Goal: Find specific fact

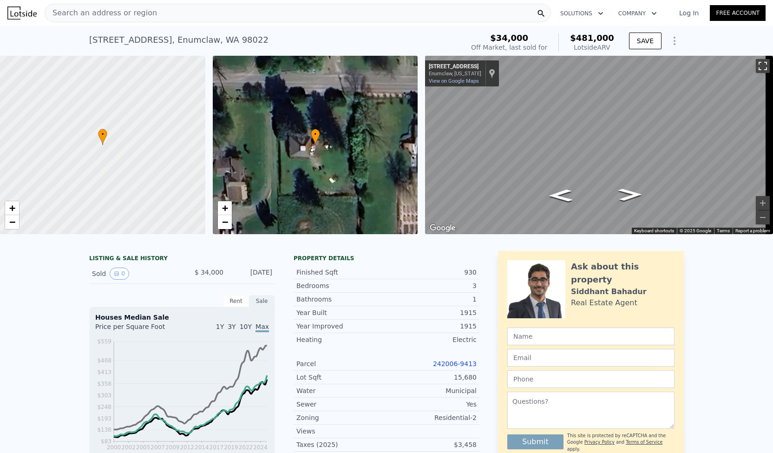
click at [756, 66] on button "Toggle fullscreen view" at bounding box center [763, 66] width 14 height 14
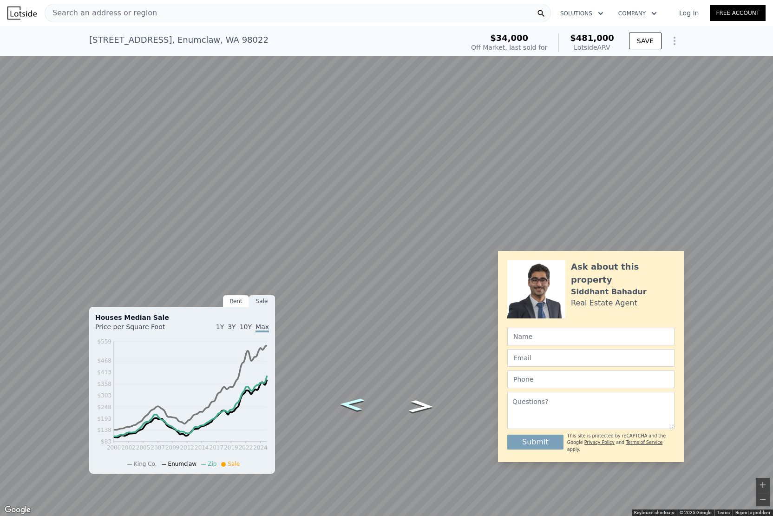
click at [349, 401] on div "Map" at bounding box center [386, 258] width 773 height 516
click at [759, 8] on button "Toggle fullscreen view" at bounding box center [763, 10] width 14 height 14
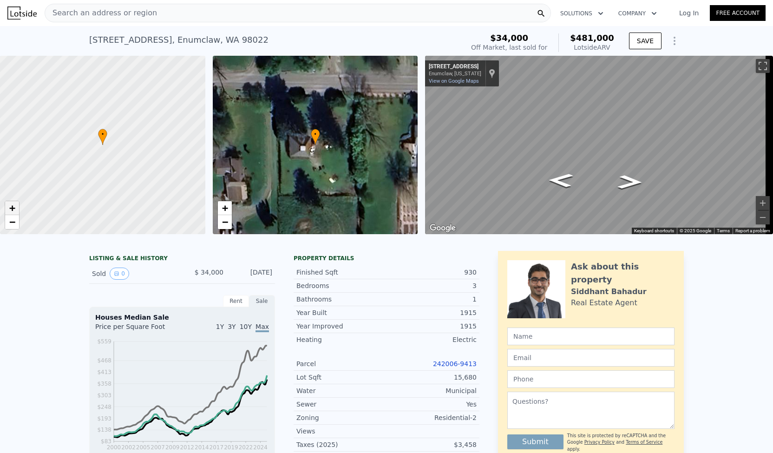
click at [11, 210] on span "+" at bounding box center [12, 208] width 6 height 12
click at [9, 224] on span "−" at bounding box center [12, 222] width 6 height 12
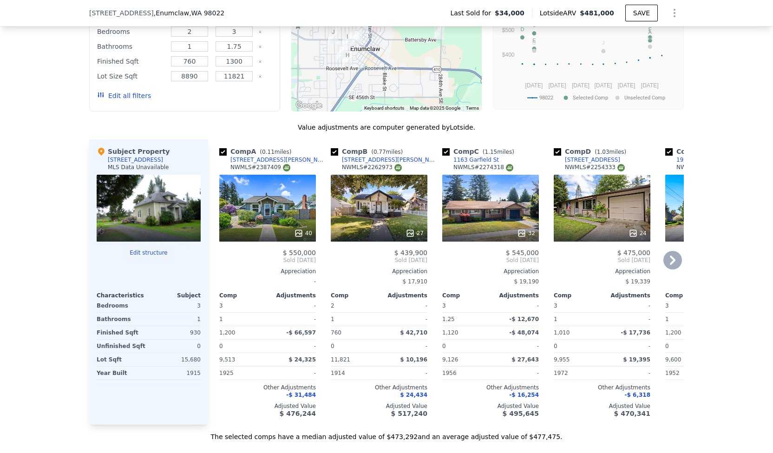
scroll to position [836, 0]
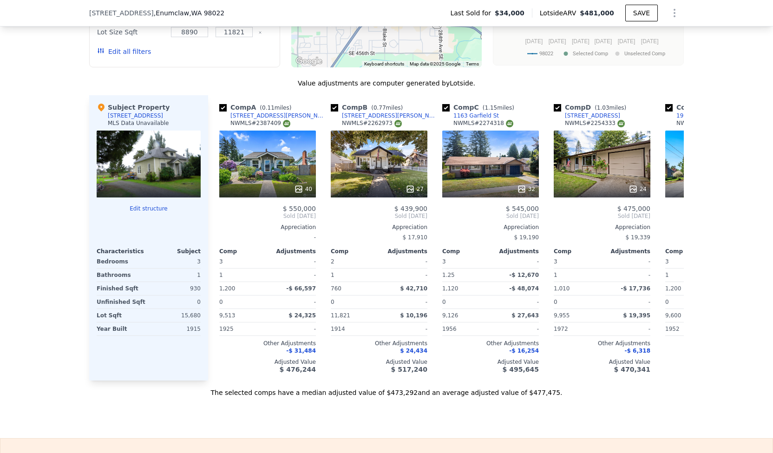
click at [162, 171] on div at bounding box center [149, 164] width 104 height 67
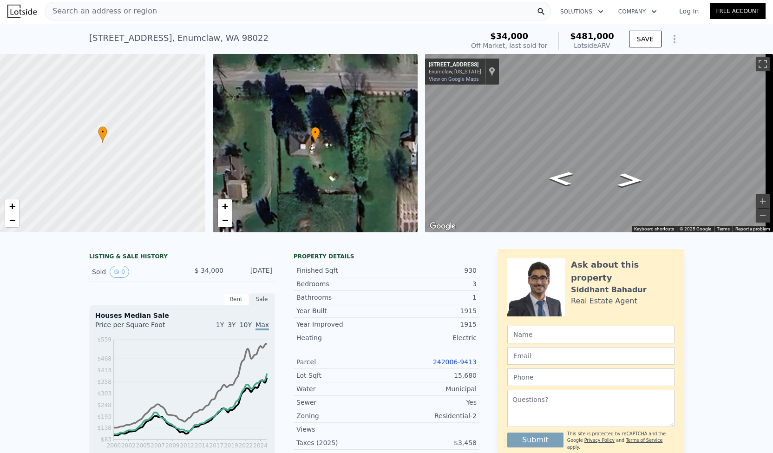
scroll to position [0, 0]
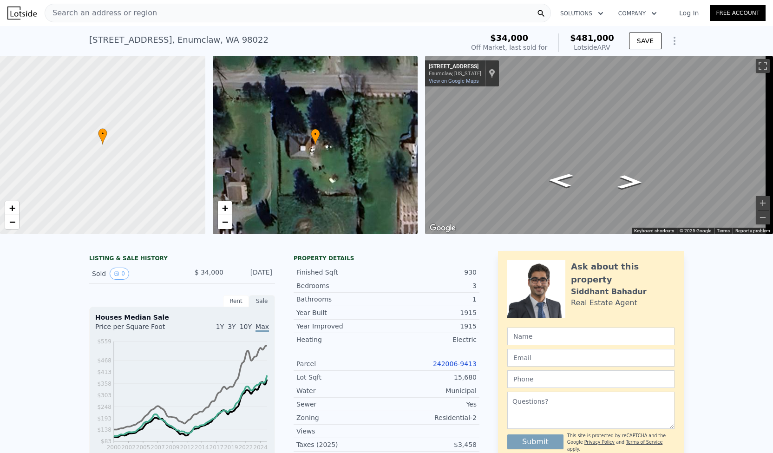
click at [165, 40] on div "[STREET_ADDRESS]" at bounding box center [178, 39] width 179 height 13
click at [166, 40] on div "[STREET_ADDRESS]" at bounding box center [178, 39] width 179 height 13
copy div "[STREET_ADDRESS] Sold [DATE] for $34k (~ARV $481k )"
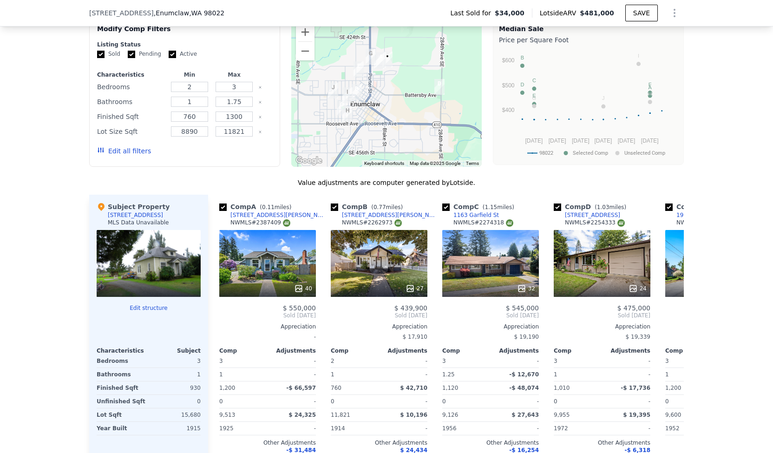
scroll to position [600, 0]
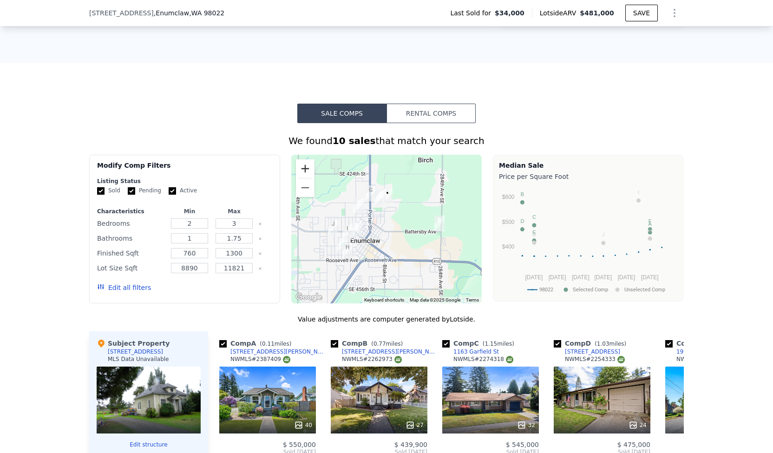
click at [300, 167] on button "Zoom in" at bounding box center [305, 168] width 19 height 19
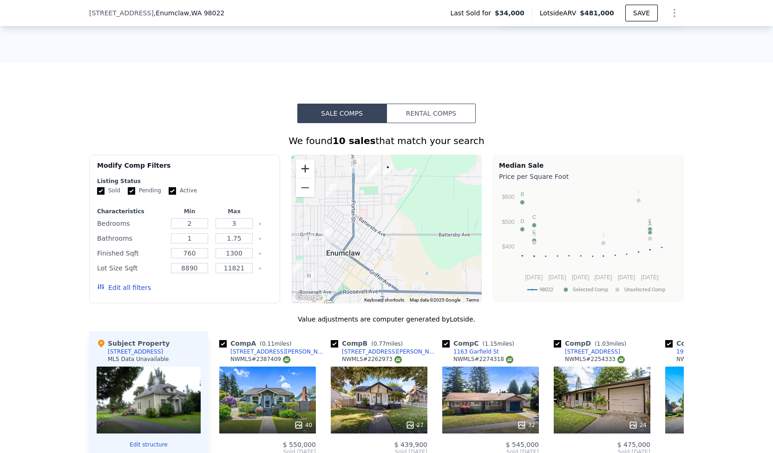
click at [300, 167] on button "Zoom in" at bounding box center [305, 168] width 19 height 19
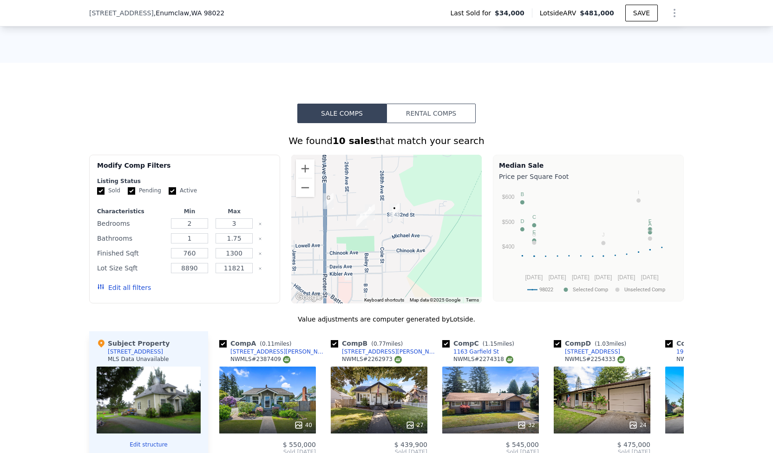
drag, startPoint x: 398, startPoint y: 192, endPoint x: 402, endPoint y: 284, distance: 92.1
click at [402, 284] on div at bounding box center [386, 229] width 191 height 149
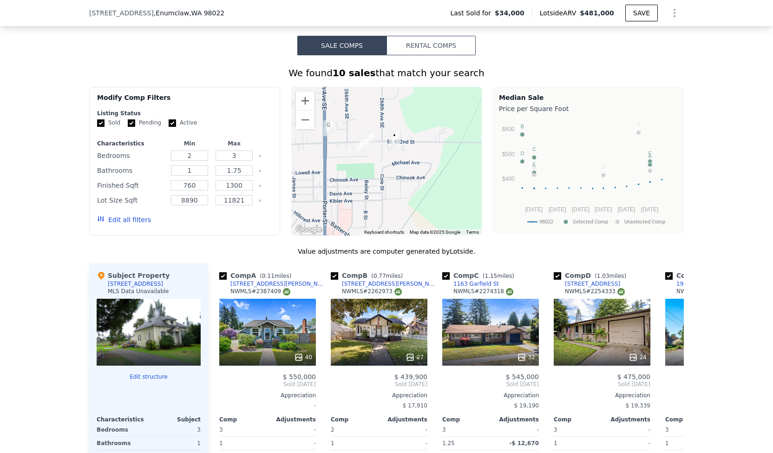
scroll to position [647, 0]
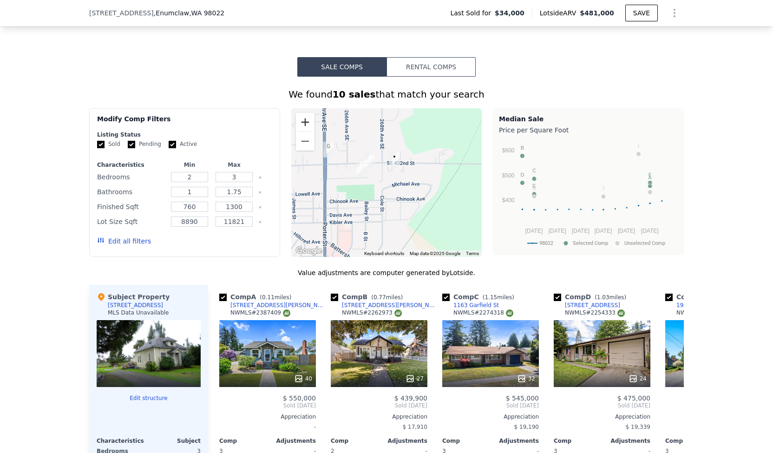
click at [304, 130] on button "Zoom in" at bounding box center [305, 122] width 19 height 19
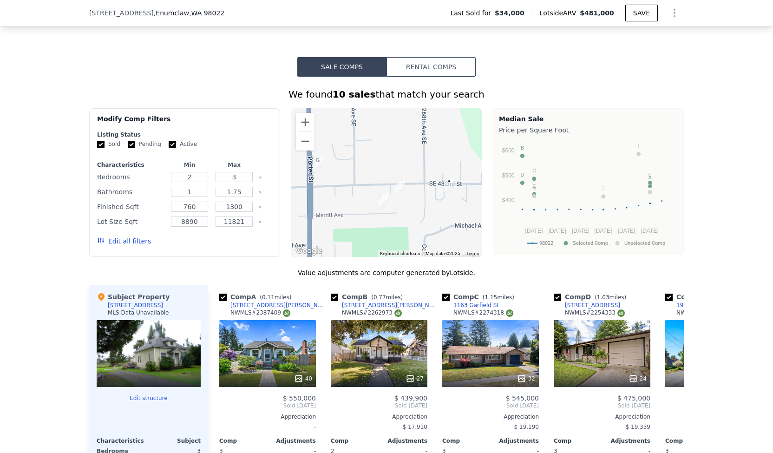
drag, startPoint x: 349, startPoint y: 155, endPoint x: 397, endPoint y: 198, distance: 64.1
click at [397, 198] on img "1254 Mchugh Ave" at bounding box center [400, 186] width 18 height 23
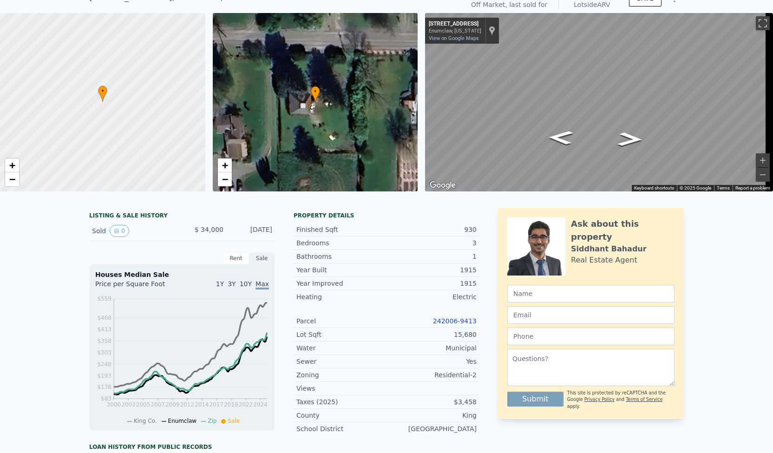
scroll to position [3, 0]
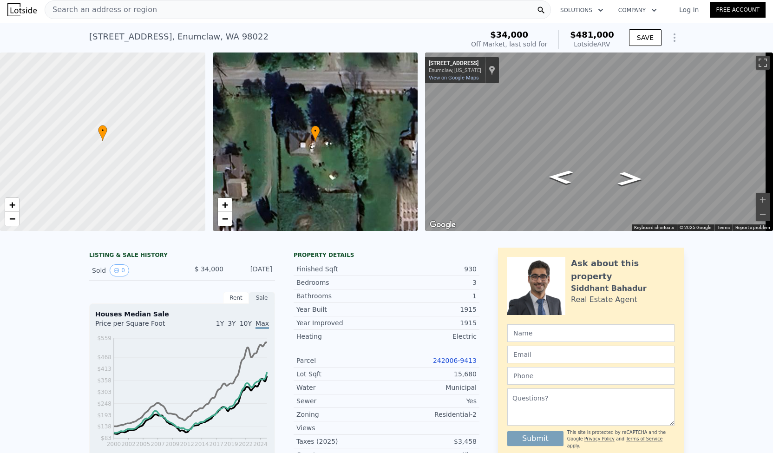
click at [204, 39] on div "[STREET_ADDRESS]" at bounding box center [178, 36] width 179 height 13
copy div "[STREET_ADDRESS] Sold [DATE] for $34k (~ARV $481k )"
